Goal: Transaction & Acquisition: Purchase product/service

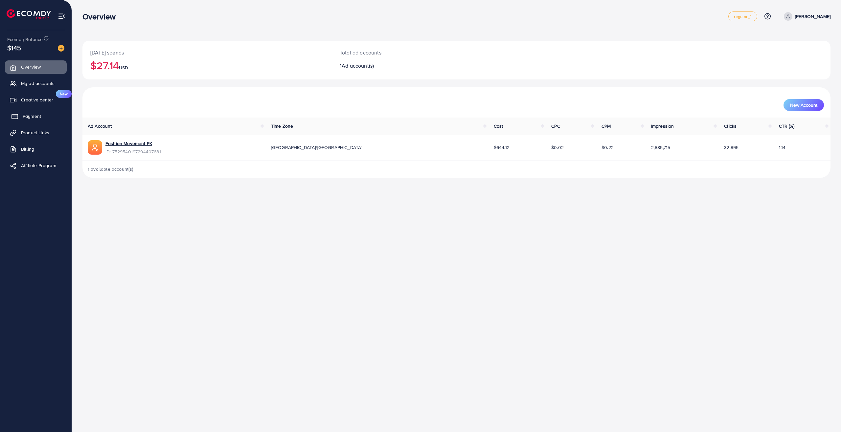
click at [33, 113] on span "Payment" at bounding box center [32, 116] width 18 height 7
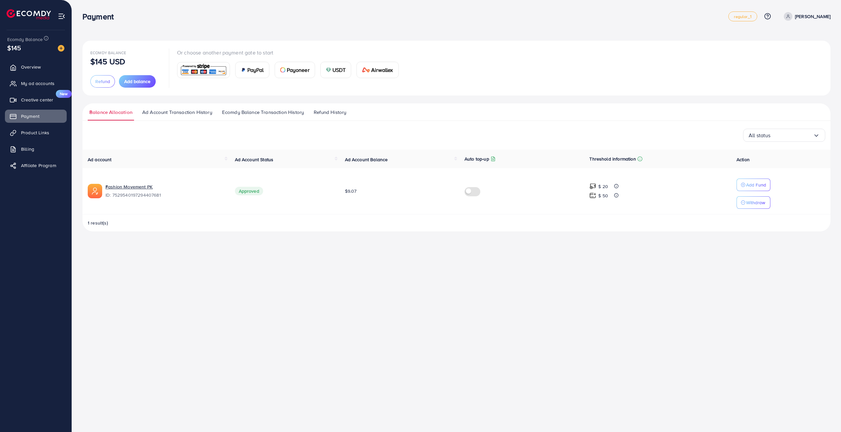
click at [338, 66] on span "USDT" at bounding box center [338, 70] width 13 height 8
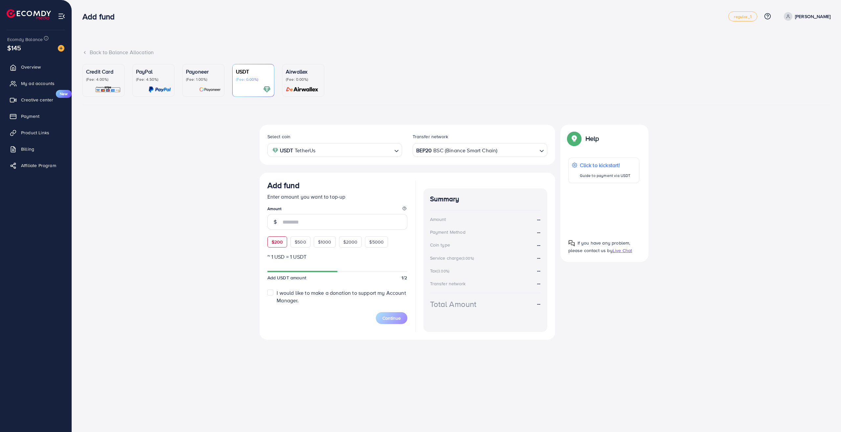
click at [274, 240] on div "Add fund Enter amount you want to top-up Amount $200 $500 $1000 $2000 $5000" at bounding box center [337, 214] width 140 height 67
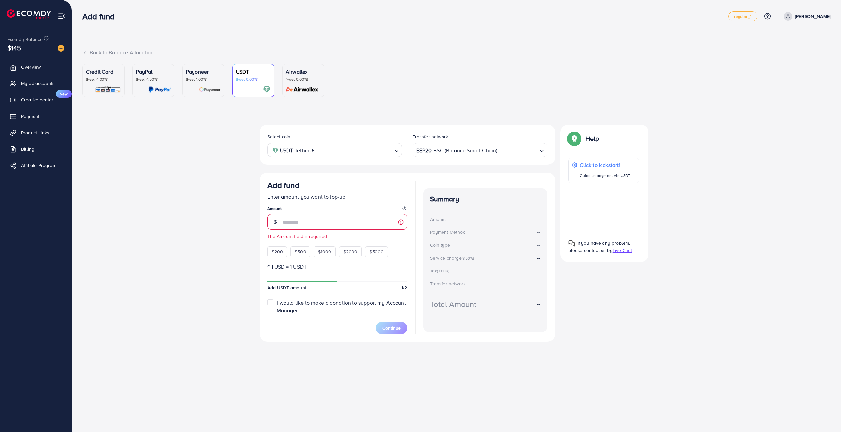
click at [265, 258] on div "Add fund Enter amount you want to top-up Amount The Amount field is required $2…" at bounding box center [407, 257] width 296 height 169
click at [274, 253] on span "$200" at bounding box center [277, 252] width 11 height 7
type input "***"
click at [209, 85] on div "Payoneer (Fee: 1.00%)" at bounding box center [203, 81] width 35 height 26
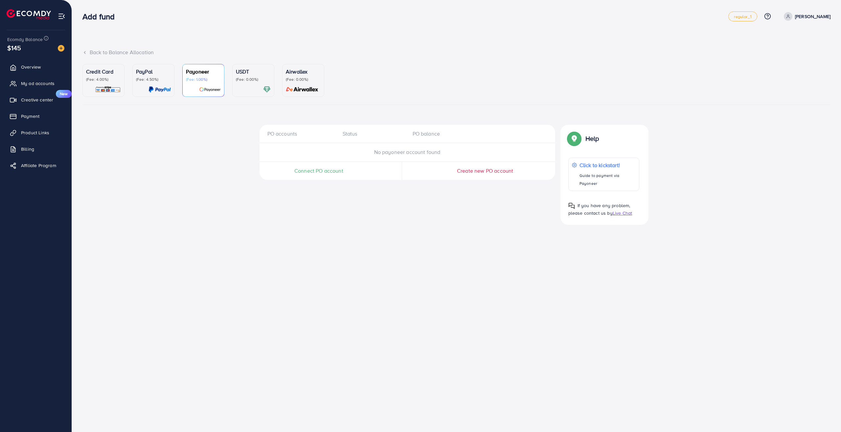
click at [167, 82] on div "PayPal (Fee: 4.50%)" at bounding box center [153, 81] width 35 height 26
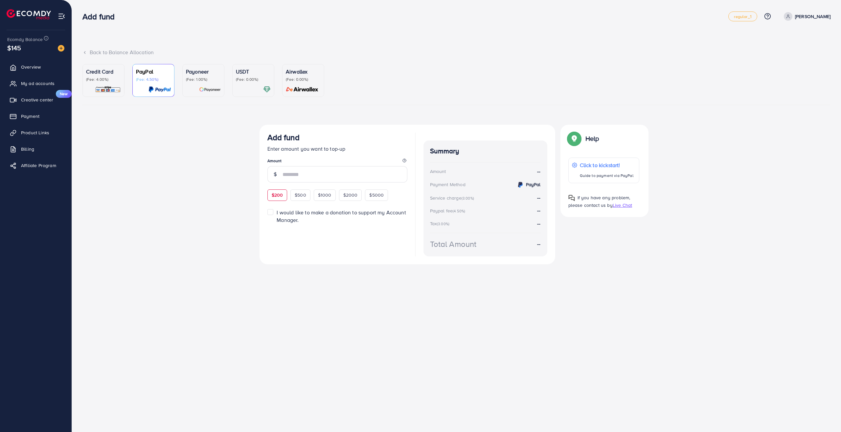
click at [278, 197] on span "$200" at bounding box center [277, 195] width 11 height 7
type input "***"
click at [310, 88] on img at bounding box center [302, 90] width 37 height 8
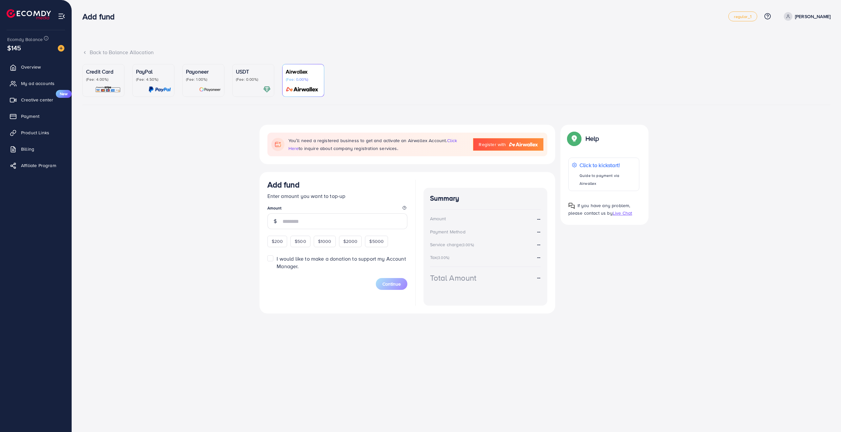
click at [248, 82] on div "USDT (Fee: 0.00%)" at bounding box center [253, 81] width 35 height 26
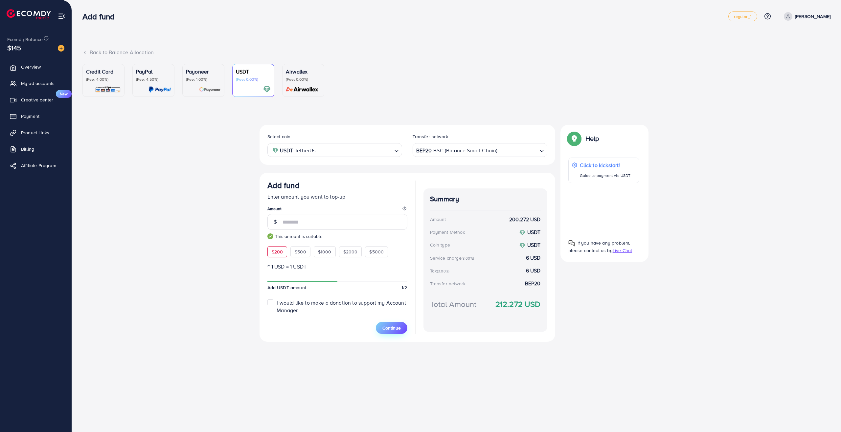
click at [386, 330] on span "Continue" at bounding box center [391, 328] width 18 height 7
